Goal: Information Seeking & Learning: Learn about a topic

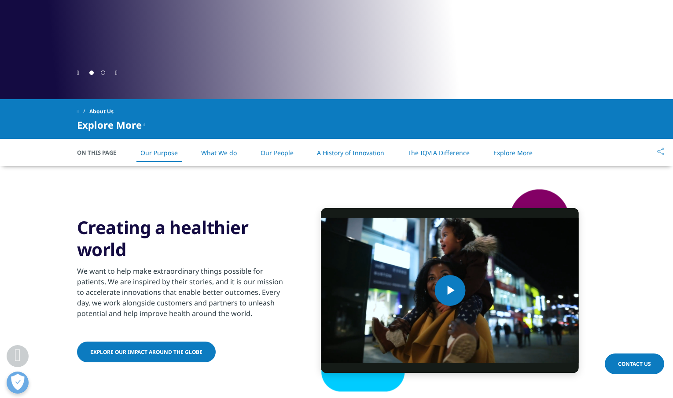
scroll to position [352, 0]
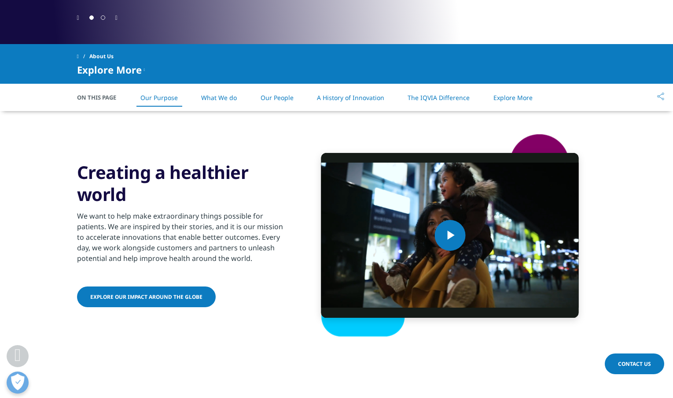
click at [213, 97] on link "What We do" at bounding box center [219, 97] width 36 height 8
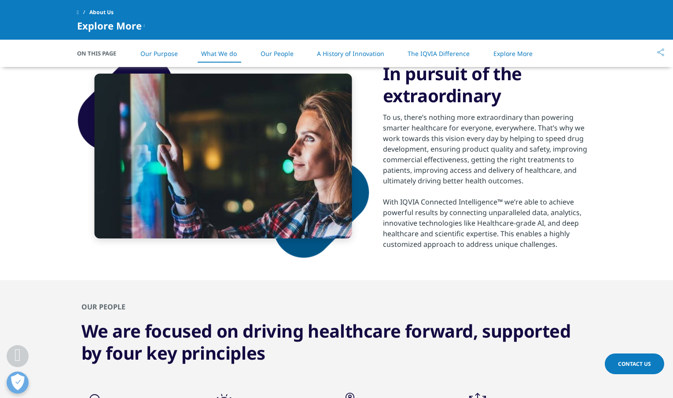
scroll to position [613, 0]
click at [456, 175] on div "To us, there’s nothing more extraordinary than powering smarter healthcare for …" at bounding box center [490, 148] width 214 height 74
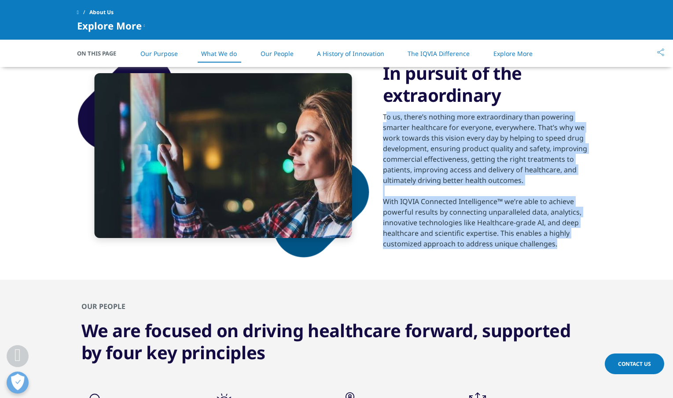
drag, startPoint x: 385, startPoint y: 117, endPoint x: 557, endPoint y: 244, distance: 213.9
click at [557, 244] on div "To us, there’s nothing more extraordinary than powering smarter healthcare for …" at bounding box center [490, 177] width 214 height 143
copy div "o us, there’s nothing more extraordinary than powering smarter healthcare for e…"
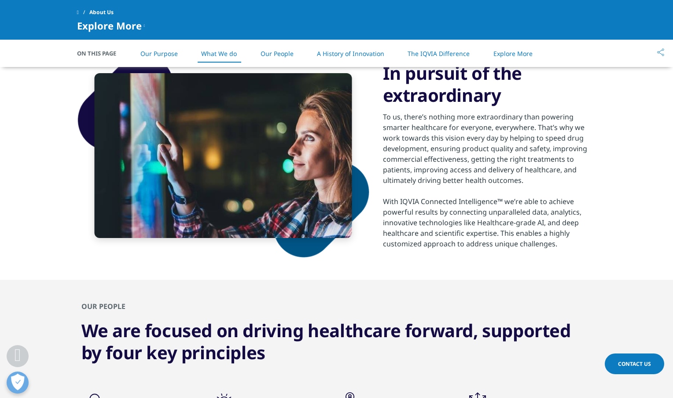
click at [66, 252] on section "In pursuit of the extraordinary To us, there’s nothing more extraordinary than …" at bounding box center [336, 156] width 673 height 248
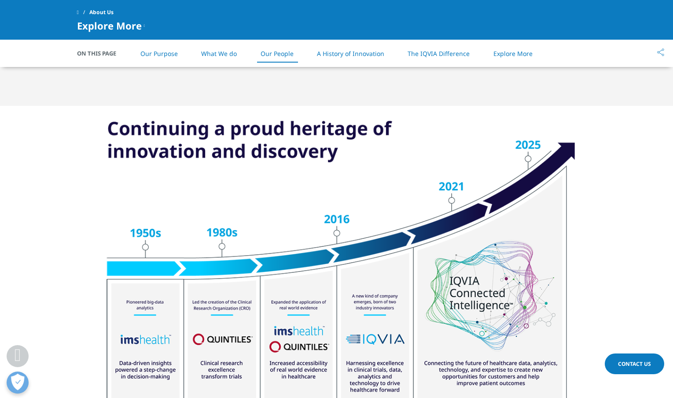
scroll to position [1053, 0]
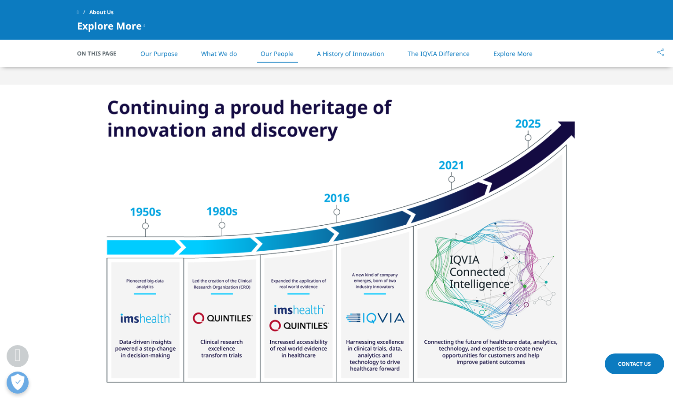
click at [117, 118] on img at bounding box center [336, 242] width 493 height 314
drag, startPoint x: 54, startPoint y: 103, endPoint x: 402, endPoint y: 88, distance: 348.2
click at [402, 88] on img at bounding box center [336, 242] width 493 height 314
drag, startPoint x: 66, startPoint y: 99, endPoint x: 471, endPoint y: 106, distance: 405.6
click at [471, 106] on img at bounding box center [336, 242] width 493 height 314
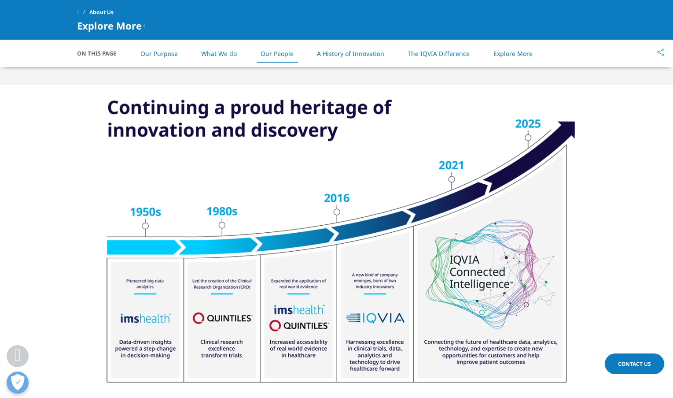
click at [393, 122] on img at bounding box center [336, 242] width 493 height 314
click at [264, 163] on img at bounding box center [336, 242] width 493 height 314
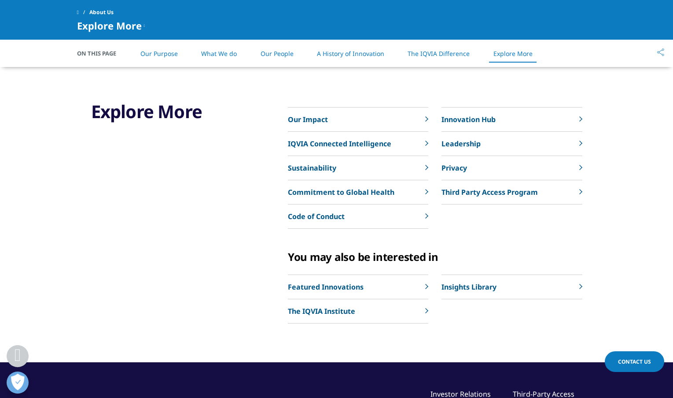
scroll to position [2022, 0]
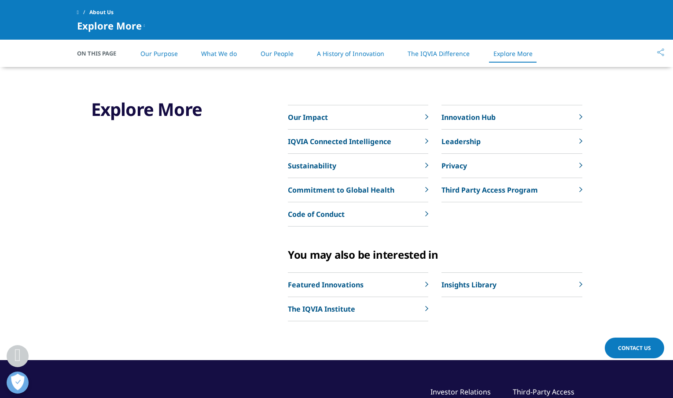
click at [325, 284] on p "Featured Innovations" at bounding box center [326, 284] width 76 height 11
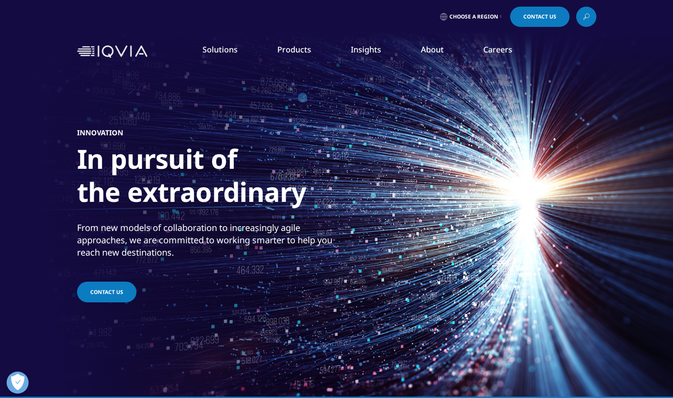
click at [79, 269] on link "Clinical Data Analytics Solutions" at bounding box center [96, 267] width 156 height 10
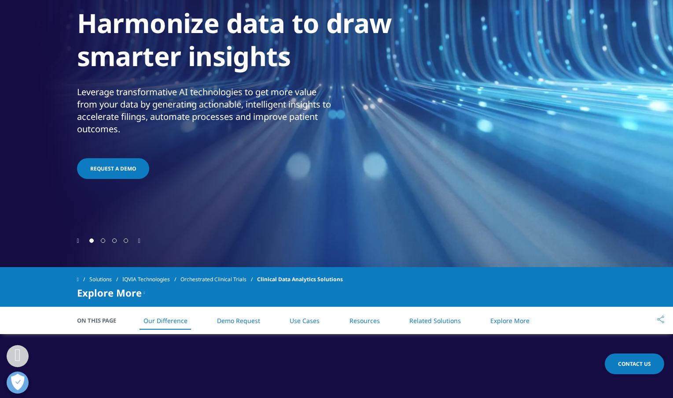
scroll to position [176, 0]
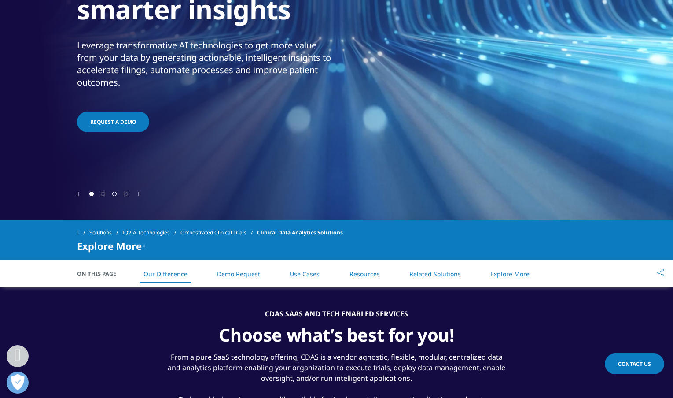
click at [140, 194] on icon "Next slide" at bounding box center [139, 194] width 2 height 6
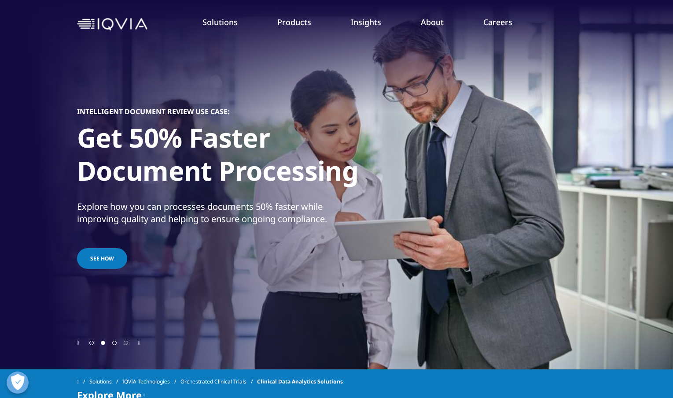
scroll to position [0, 0]
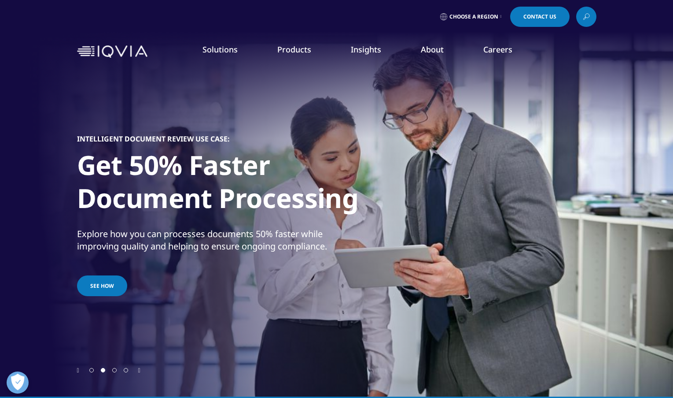
click at [574, 218] on link "LEARN MORE" at bounding box center [596, 216] width 101 height 7
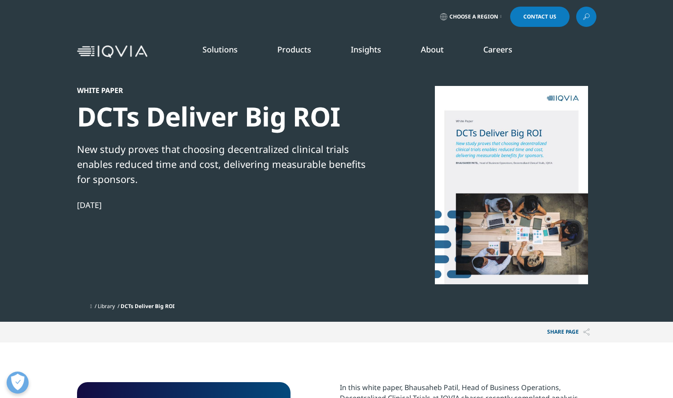
click at [435, 49] on link "About" at bounding box center [432, 49] width 23 height 11
click at [370, 47] on link "Insights" at bounding box center [366, 49] width 30 height 11
click at [325, 208] on link "READ MORE" at bounding box center [356, 207] width 101 height 7
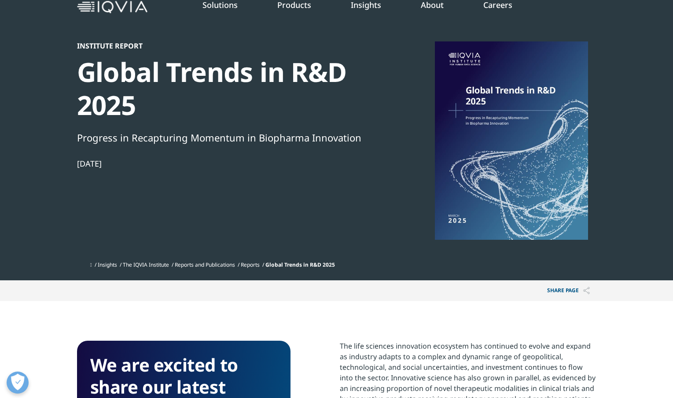
scroll to position [44, 0]
click at [463, 125] on div at bounding box center [512, 141] width 170 height 198
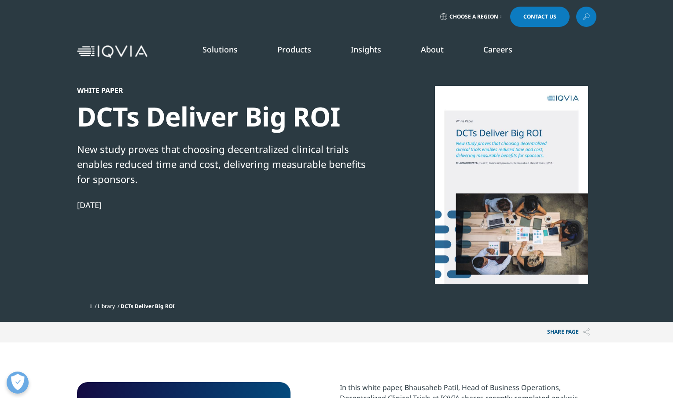
click at [325, 205] on link "READ MORE" at bounding box center [356, 207] width 101 height 7
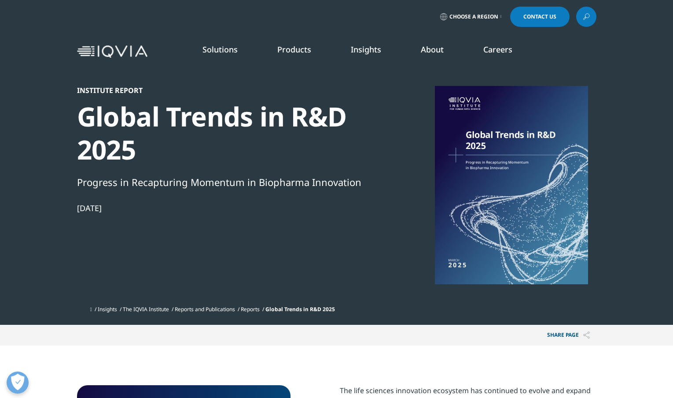
click at [74, 143] on link "Research & Development" at bounding box center [60, 142] width 77 height 9
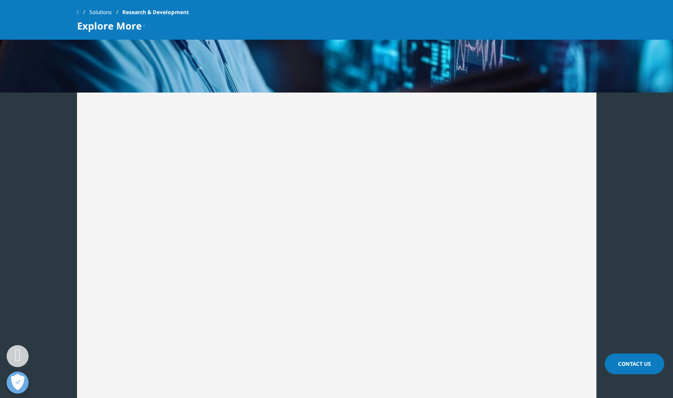
scroll to position [1145, 0]
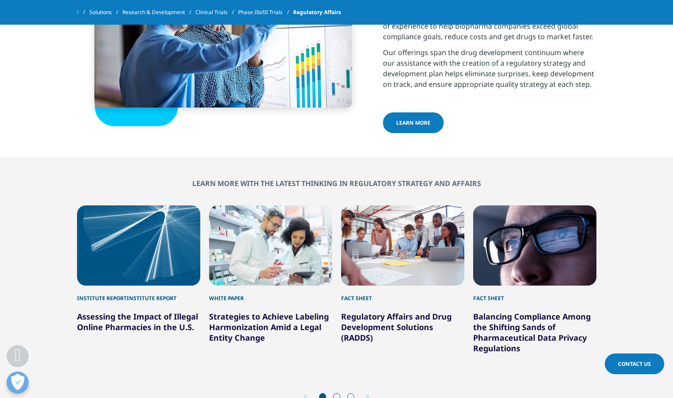
scroll to position [440, 0]
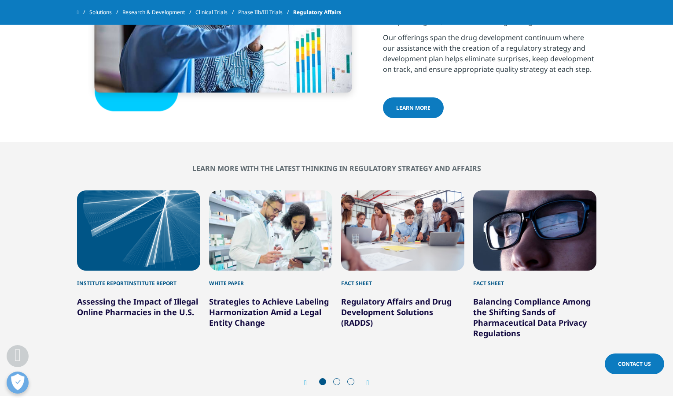
click at [367, 381] on icon "Next slide" at bounding box center [368, 382] width 3 height 7
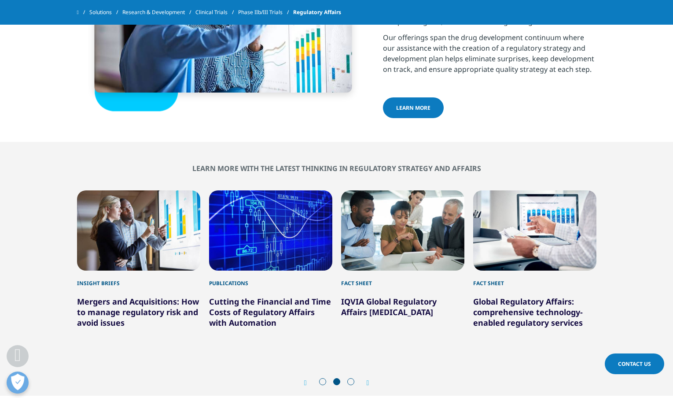
click at [367, 381] on icon "Next slide" at bounding box center [368, 382] width 3 height 7
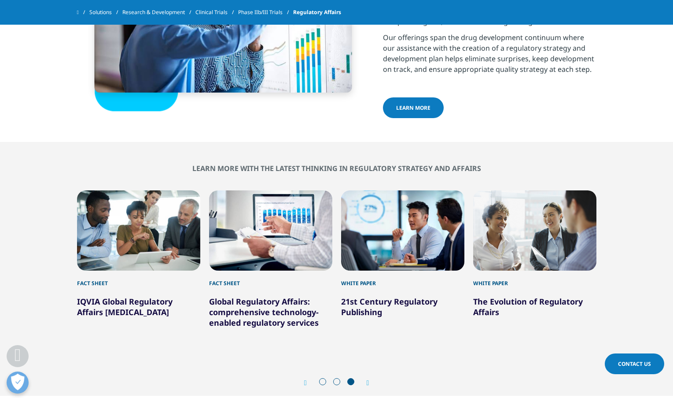
click at [368, 382] on icon "Next slide" at bounding box center [368, 382] width 3 height 7
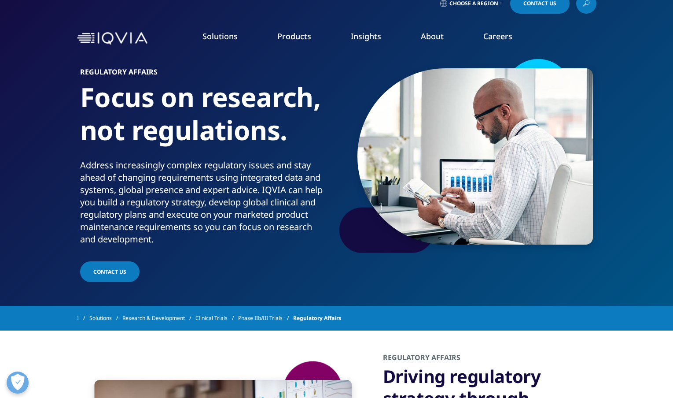
scroll to position [0, 0]
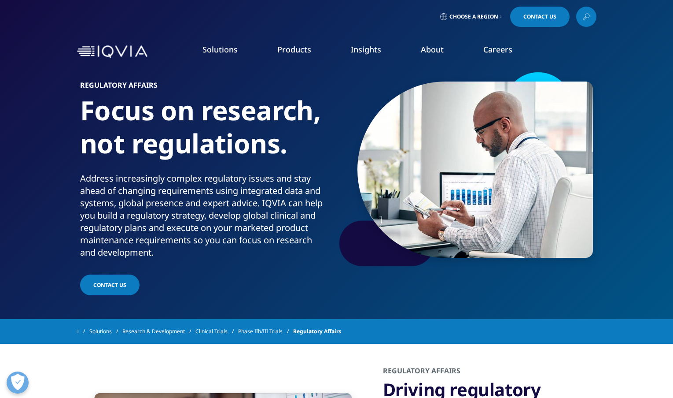
click at [422, 268] on link "Research & Development Overview" at bounding box center [423, 264] width 133 height 23
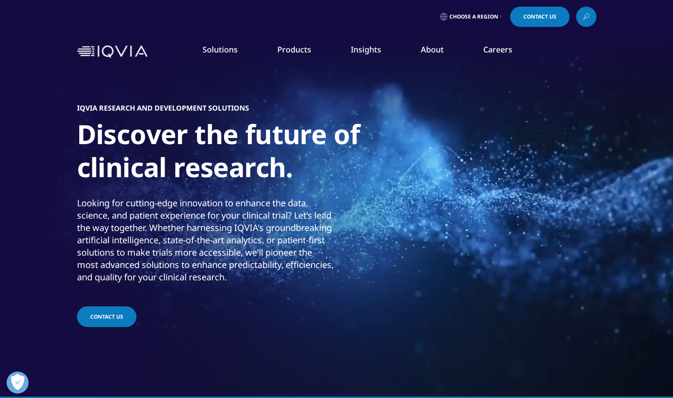
click at [499, 51] on link "Careers" at bounding box center [497, 49] width 29 height 11
click at [496, 50] on link "Careers" at bounding box center [497, 49] width 29 height 11
click at [531, 271] on link "VIEW ROLES" at bounding box center [582, 272] width 124 height 7
